Goal: Task Accomplishment & Management: Complete application form

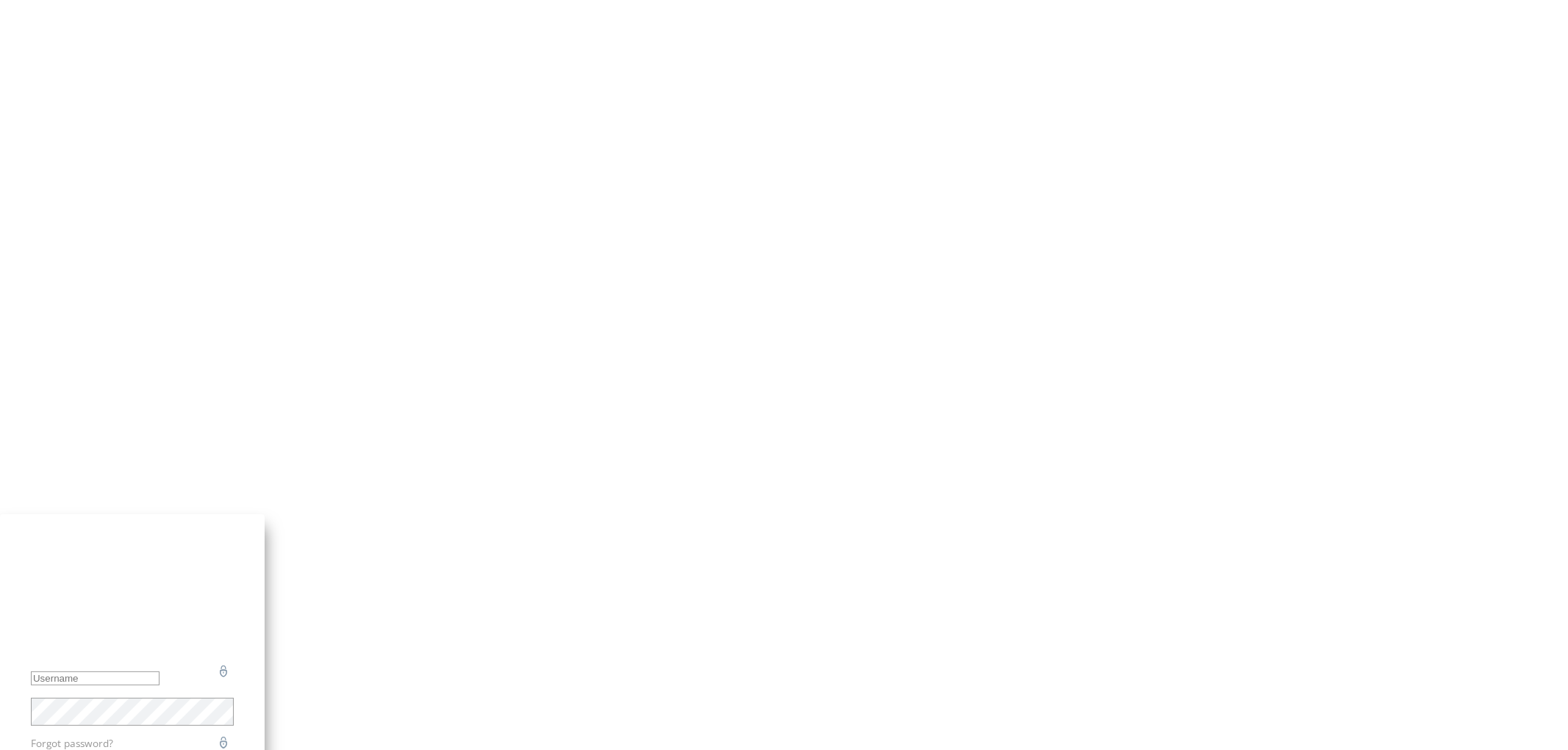
click at [160, 671] on input "text" at bounding box center [95, 678] width 129 height 14
paste input "[PERSON_NAME][EMAIL_ADDRESS][DOMAIN_NAME]"
type input "[PERSON_NAME][EMAIL_ADDRESS][DOMAIN_NAME]"
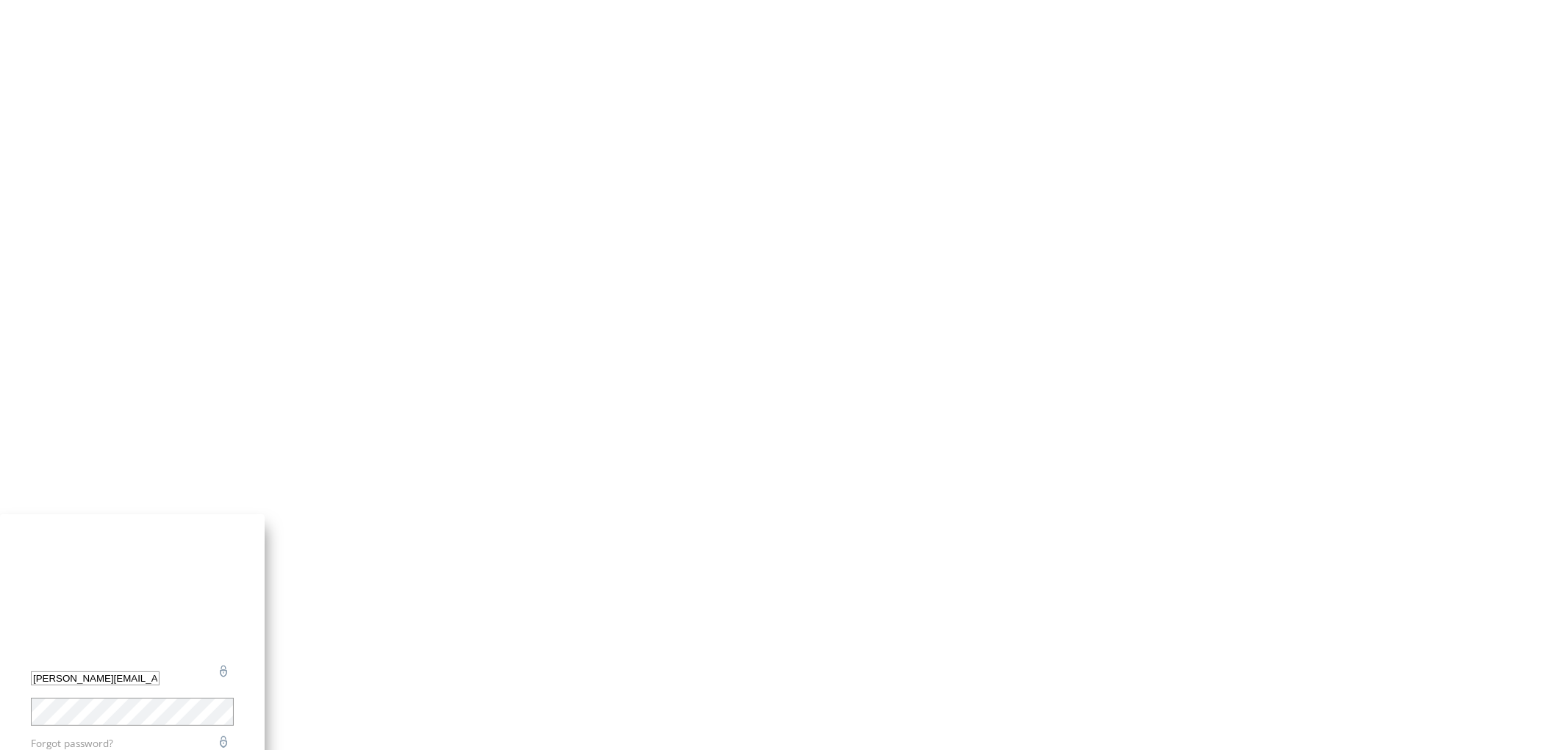
click at [1189, 30] on span "×" at bounding box center [1186, 25] width 6 height 11
click at [561, 579] on body "Username is required [PERSON_NAME][EMAIL_ADDRESS][DOMAIN_NAME] Password is requ…" at bounding box center [784, 358] width 1568 height 716
